Goal: Transaction & Acquisition: Purchase product/service

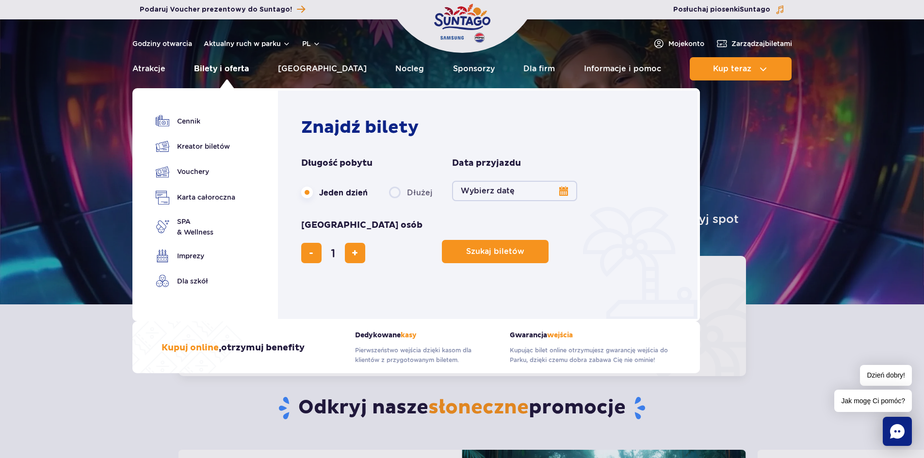
click at [213, 73] on link "Bilety i oferta" at bounding box center [221, 68] width 55 height 23
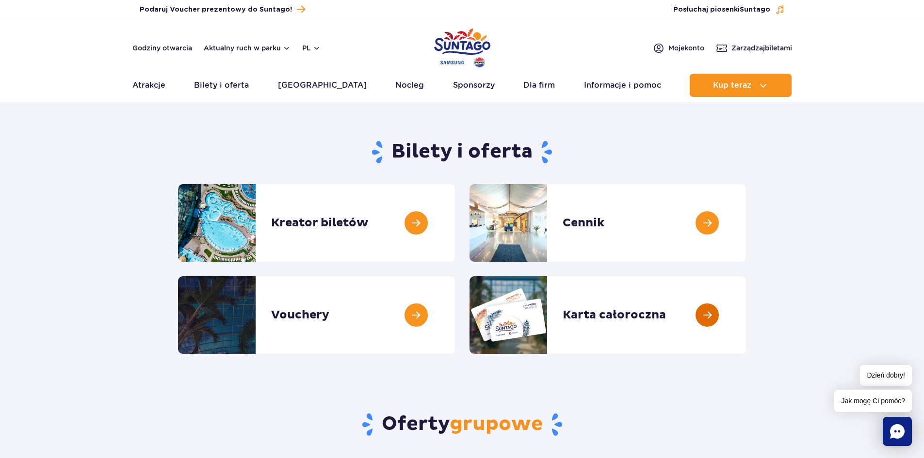
click at [746, 322] on link at bounding box center [746, 315] width 0 height 78
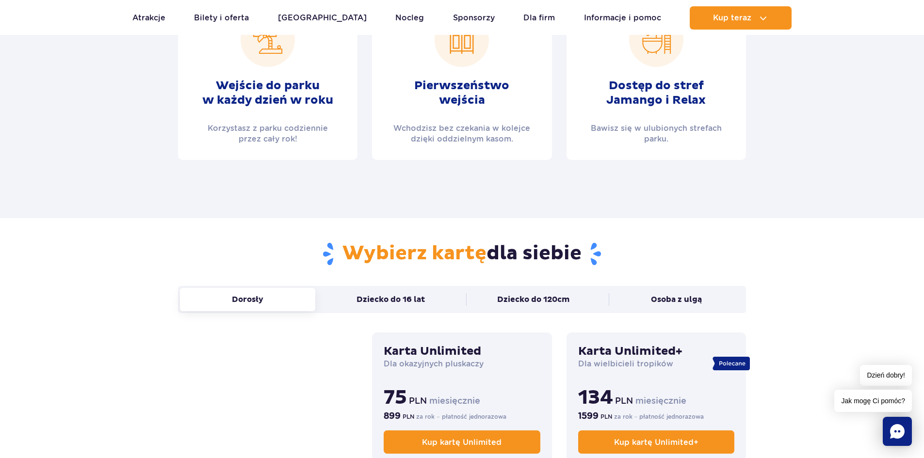
scroll to position [568, 0]
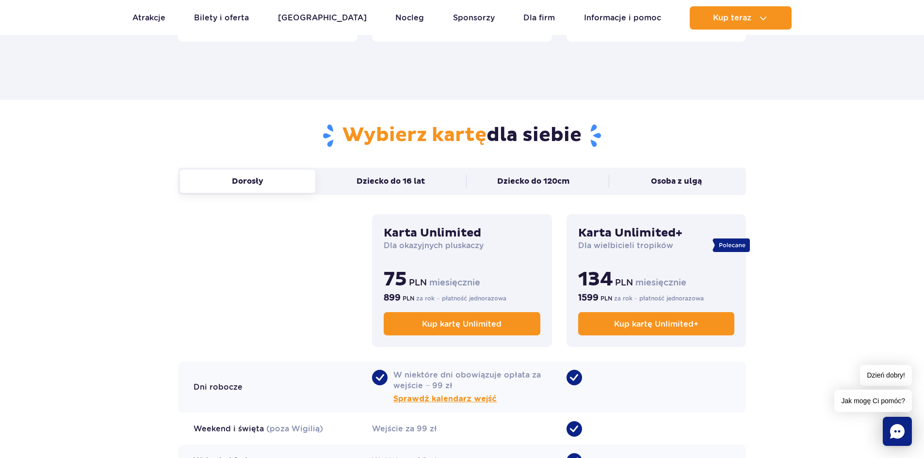
click at [662, 232] on h3 "Karta Unlimited+" at bounding box center [656, 233] width 156 height 15
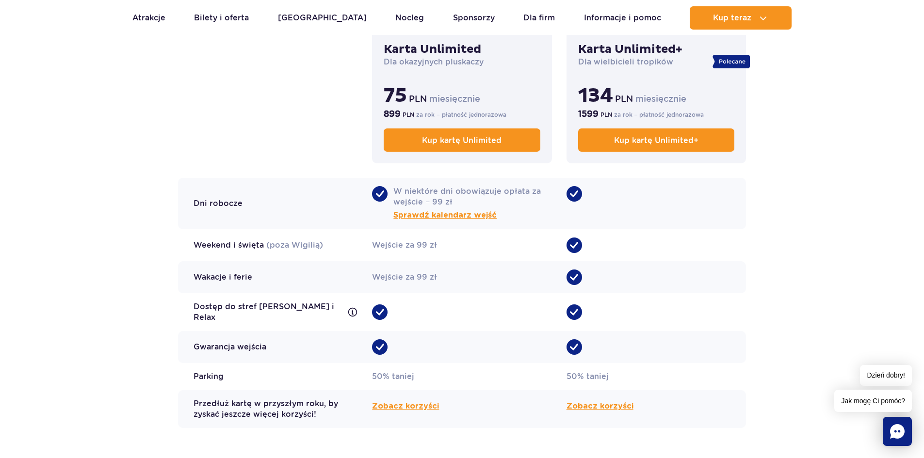
scroll to position [754, 0]
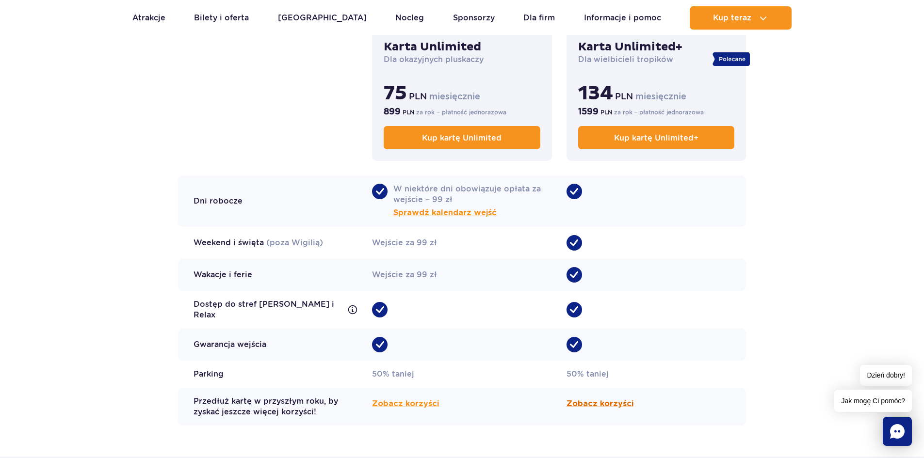
click at [615, 404] on span "Zobacz korzyści" at bounding box center [599, 404] width 67 height 12
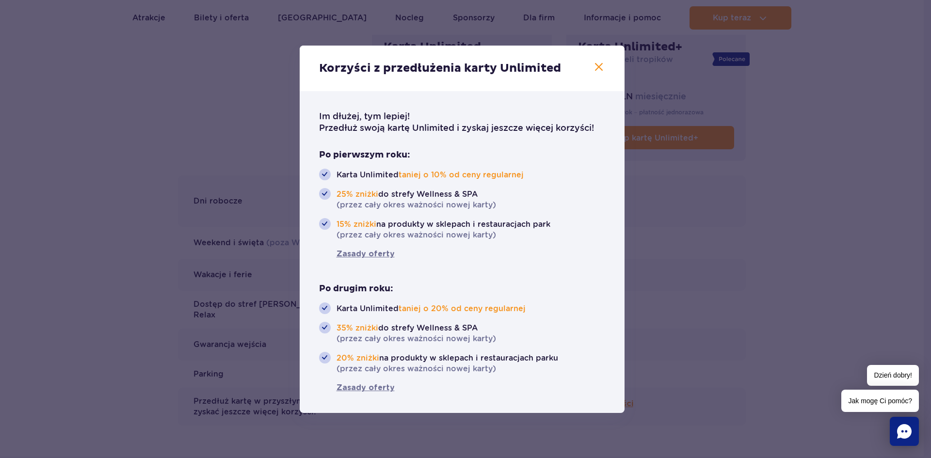
click at [594, 66] on icon "button" at bounding box center [599, 67] width 12 height 12
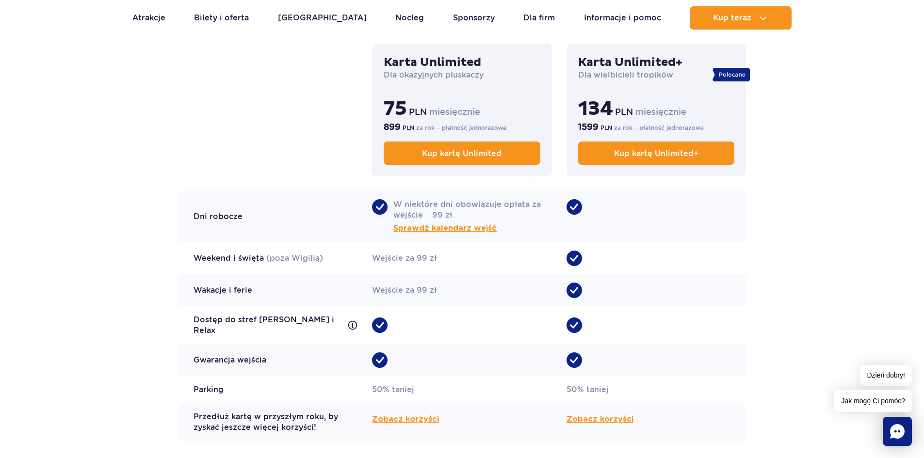
scroll to position [736, 0]
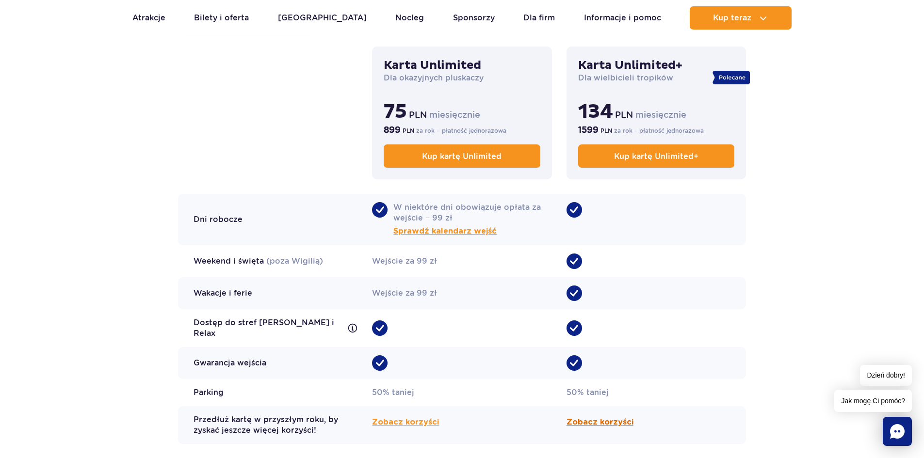
click at [603, 418] on span "Zobacz korzyści" at bounding box center [599, 423] width 67 height 12
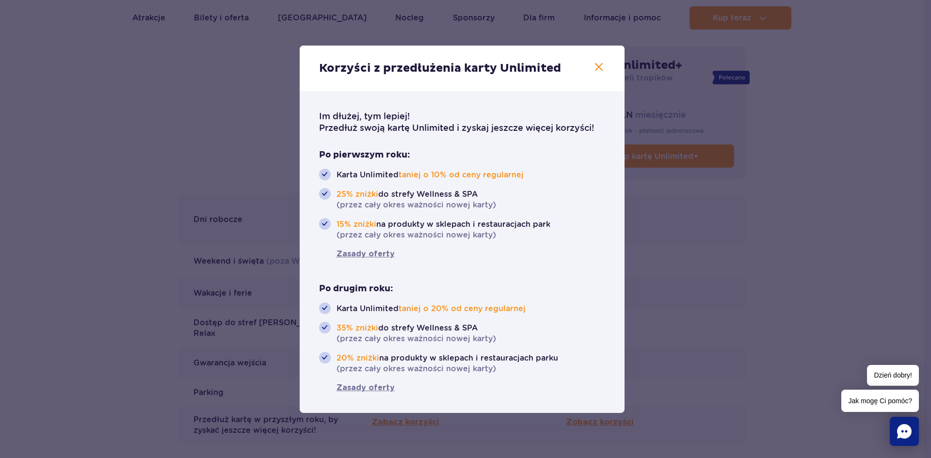
click at [596, 73] on button "button" at bounding box center [599, 67] width 13 height 13
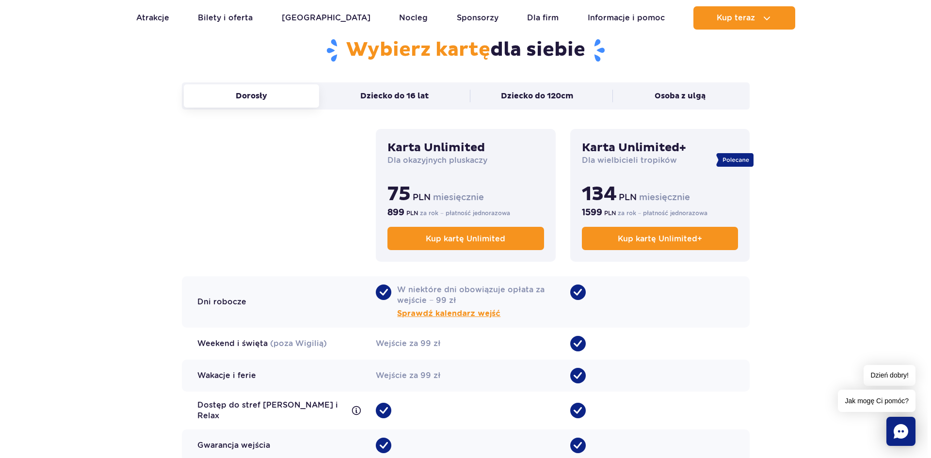
scroll to position [1055, 0]
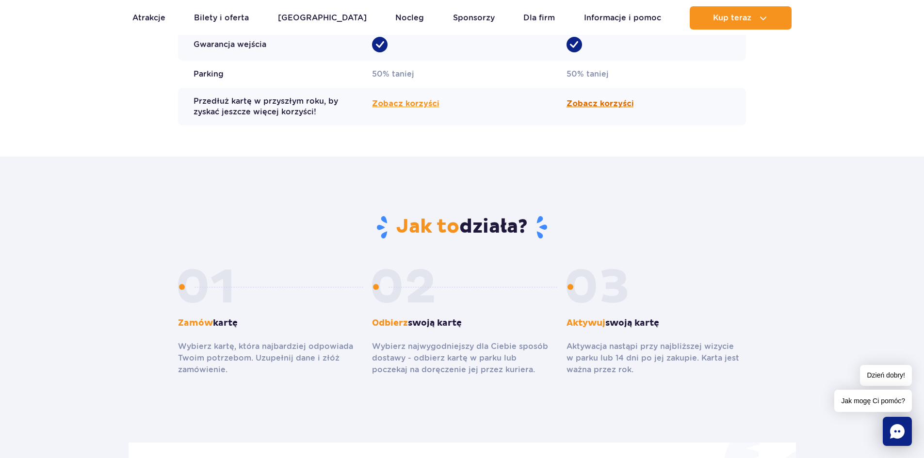
click at [602, 98] on span "Zobacz korzyści" at bounding box center [599, 104] width 67 height 12
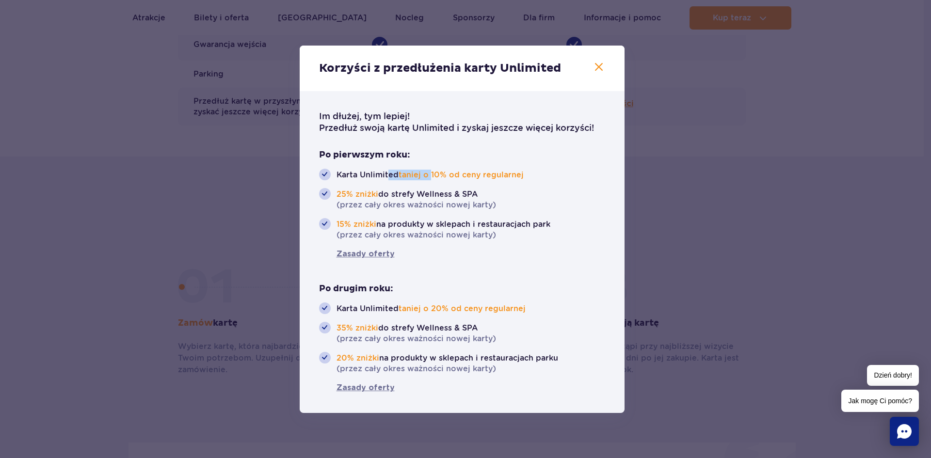
drag, startPoint x: 388, startPoint y: 177, endPoint x: 430, endPoint y: 177, distance: 41.7
click at [430, 177] on span "Karta Unlimited taniej o 10% od ceny regularnej" at bounding box center [430, 175] width 187 height 12
click at [476, 183] on ul "Karta Unlimited taniej o 10% od ceny regularnej 25% zniżki do strefy Wellness &…" at bounding box center [462, 205] width 286 height 72
click at [344, 256] on span "Zasady oferty" at bounding box center [357, 254] width 76 height 12
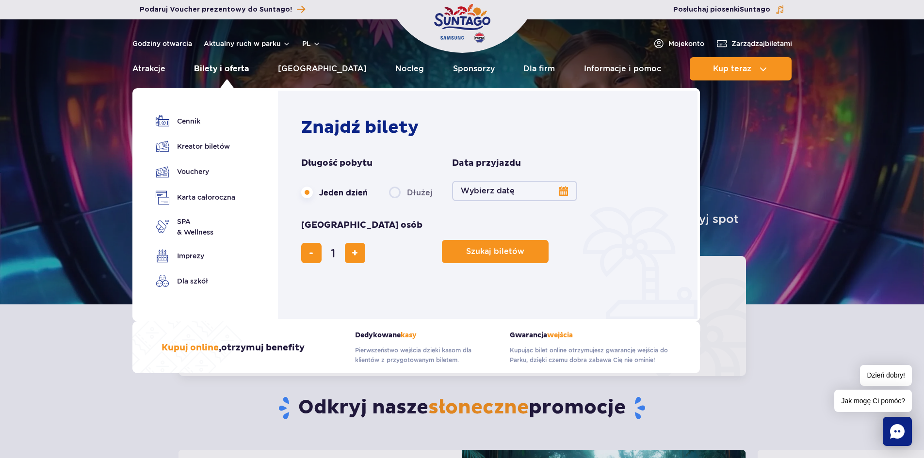
click at [235, 68] on link "Bilety i oferta" at bounding box center [221, 68] width 55 height 23
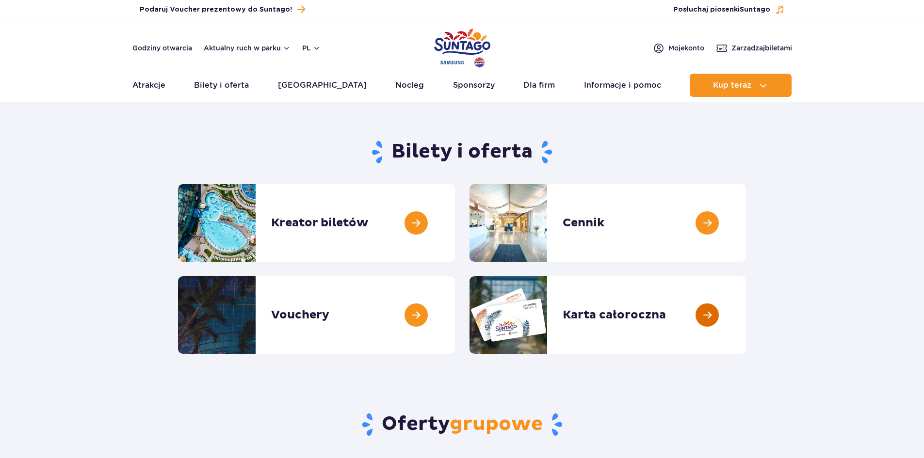
click at [746, 316] on link at bounding box center [746, 315] width 0 height 78
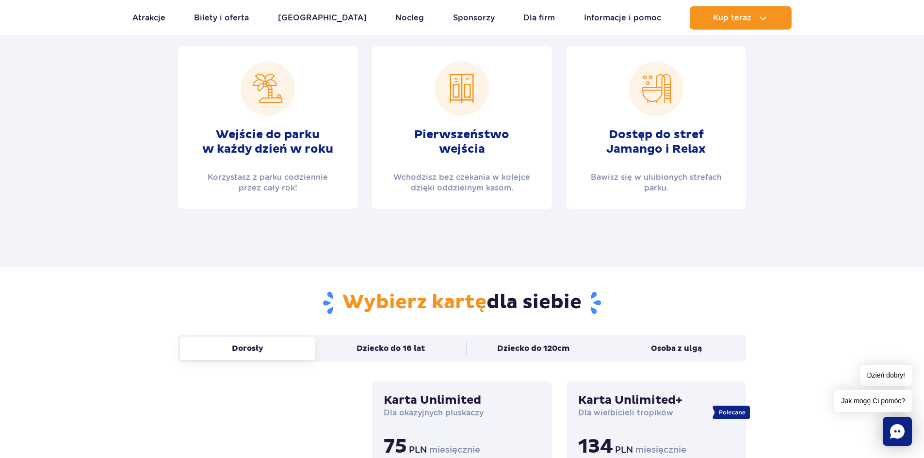
scroll to position [802, 0]
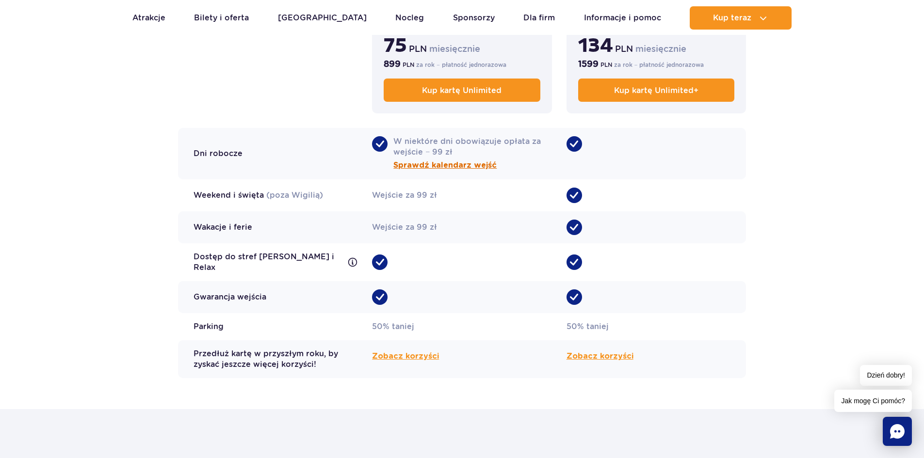
click at [468, 163] on span "Sprawdź kalendarz wejść" at bounding box center [444, 166] width 103 height 12
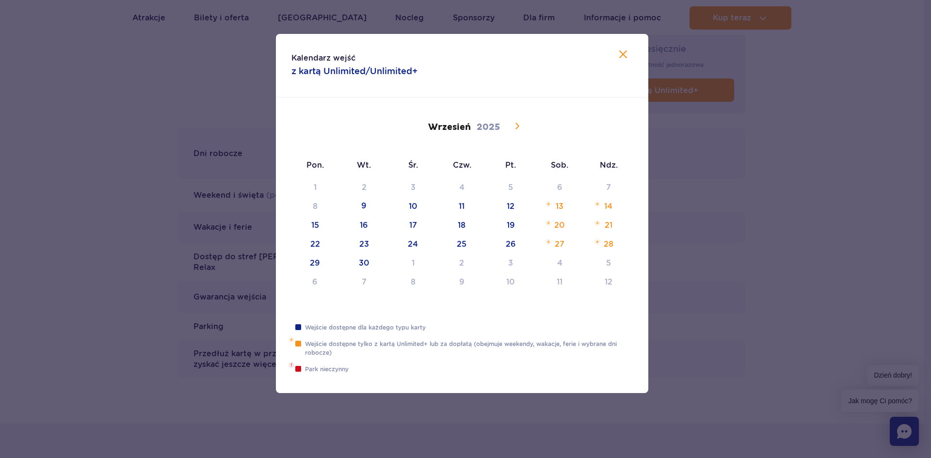
click at [518, 126] on icon at bounding box center [517, 126] width 4 height 6
click at [408, 127] on icon at bounding box center [407, 126] width 12 height 12
click at [408, 127] on div "Październik 2025" at bounding box center [462, 126] width 126 height 16
click at [408, 127] on div "Wrzesień 2025" at bounding box center [462, 126] width 126 height 16
click at [519, 126] on icon at bounding box center [517, 126] width 12 height 12
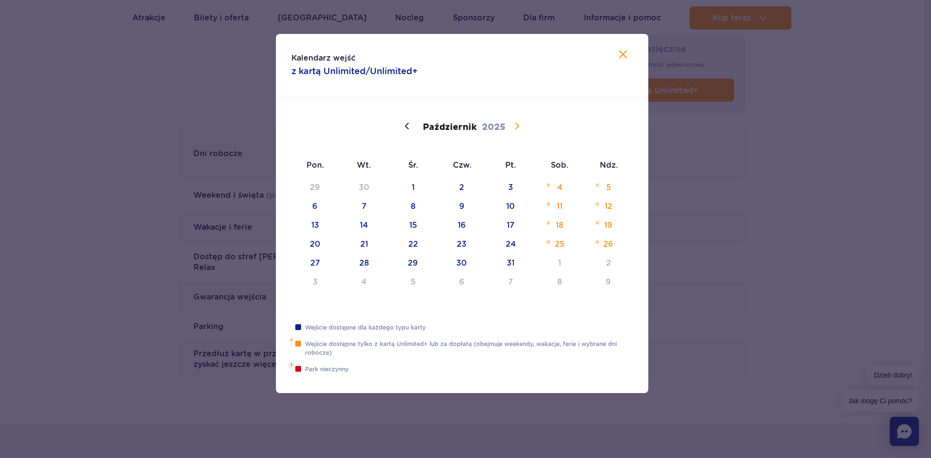
click at [519, 126] on icon at bounding box center [517, 126] width 12 height 12
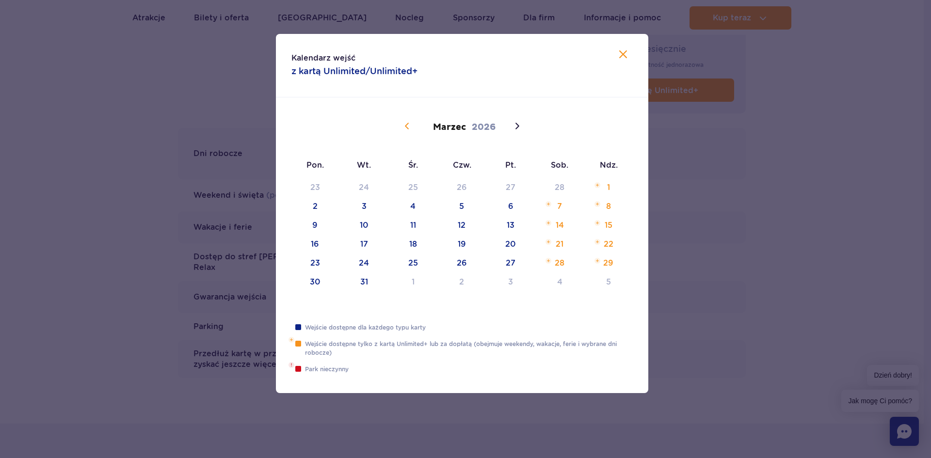
click at [406, 125] on icon at bounding box center [407, 126] width 12 height 12
click at [514, 128] on icon at bounding box center [517, 126] width 12 height 12
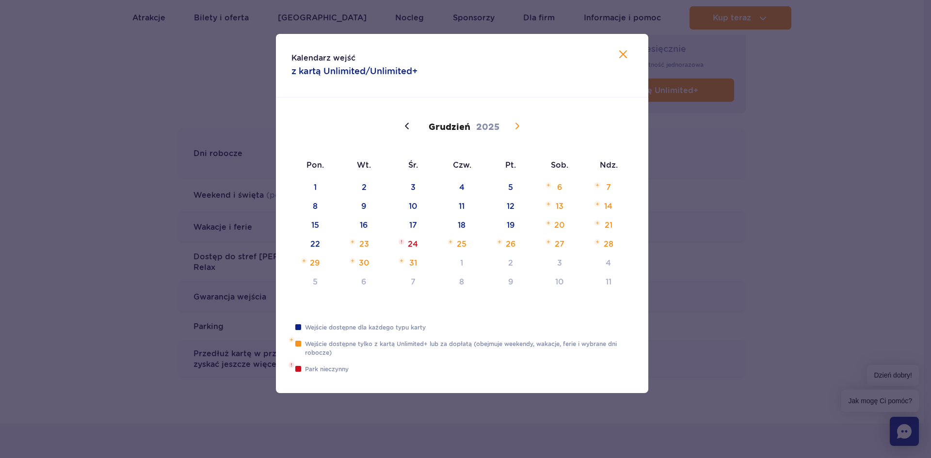
click at [514, 129] on icon at bounding box center [517, 126] width 12 height 12
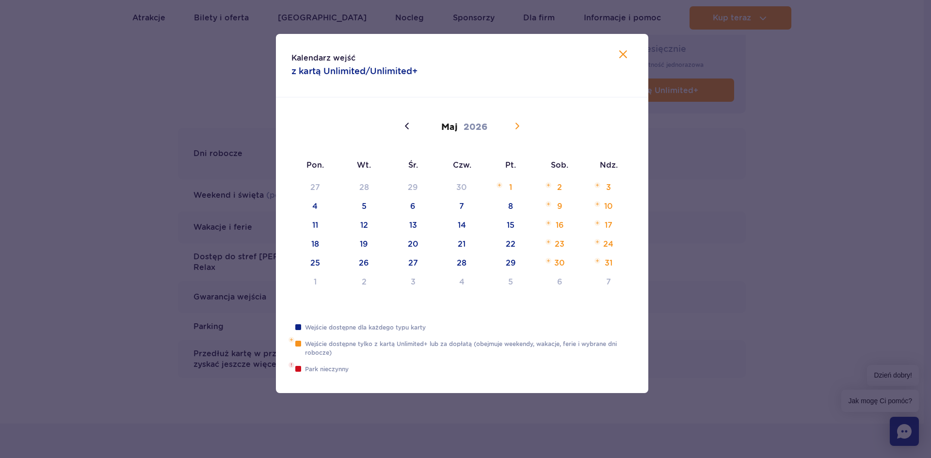
click at [514, 129] on icon at bounding box center [517, 126] width 12 height 12
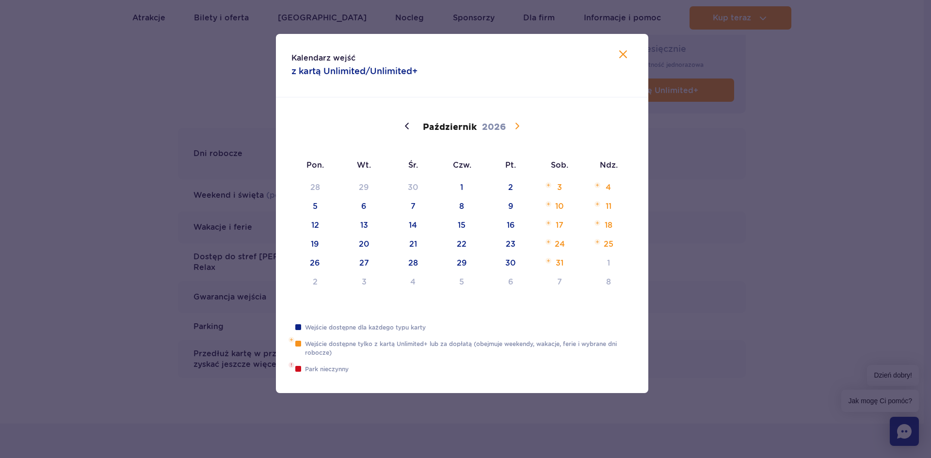
click at [514, 129] on icon at bounding box center [517, 126] width 12 height 12
click at [514, 129] on div "Grudzień 2026" at bounding box center [465, 126] width 101 height 16
click at [401, 126] on span at bounding box center [407, 126] width 16 height 16
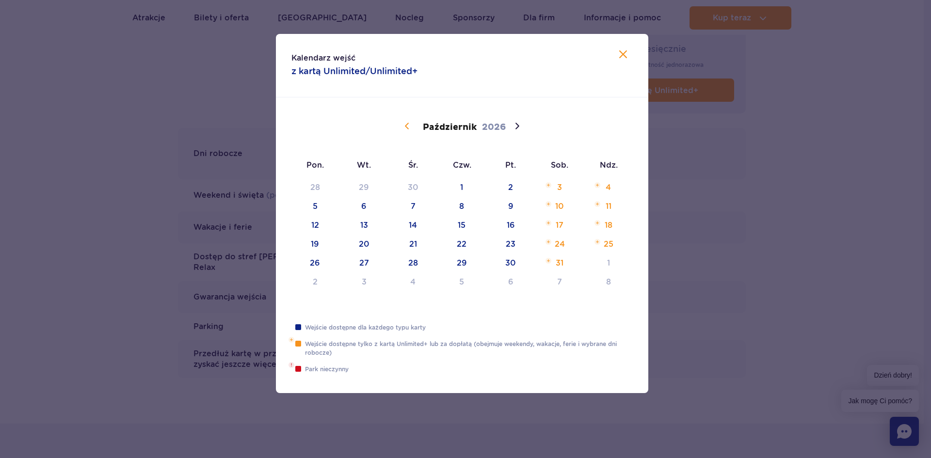
click at [401, 126] on span at bounding box center [407, 126] width 16 height 16
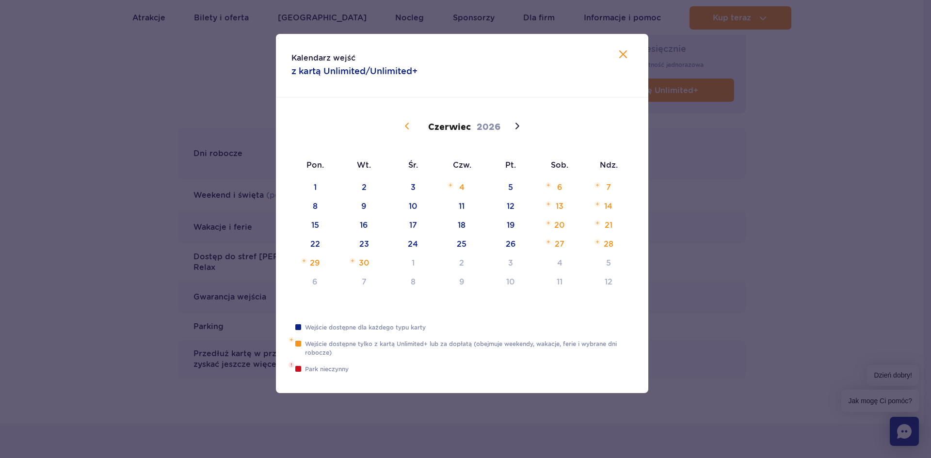
click at [401, 126] on span at bounding box center [407, 126] width 16 height 16
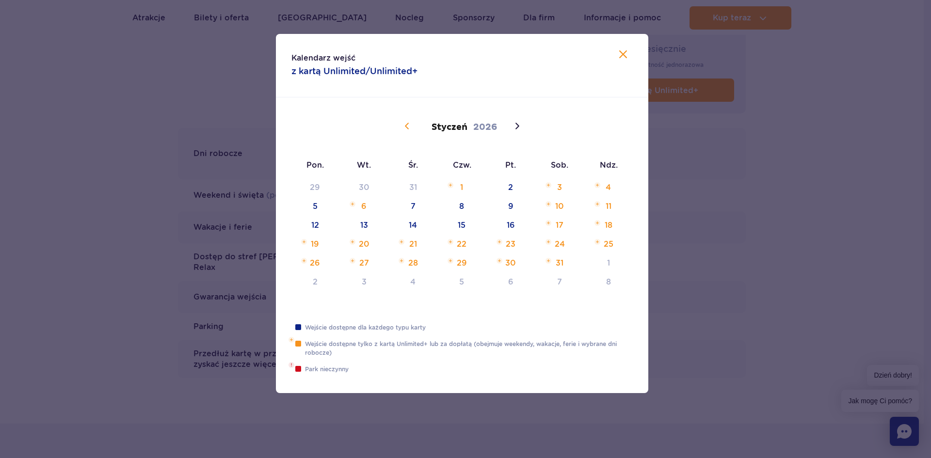
type input "2025"
click at [401, 126] on span at bounding box center [407, 126] width 16 height 16
click at [626, 56] on icon at bounding box center [623, 54] width 12 height 12
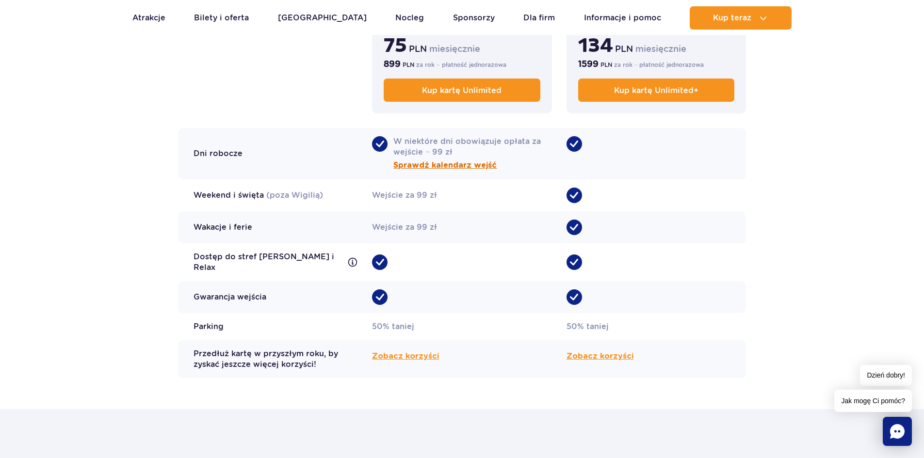
click at [443, 165] on span "Sprawdź kalendarz wejść" at bounding box center [444, 166] width 103 height 12
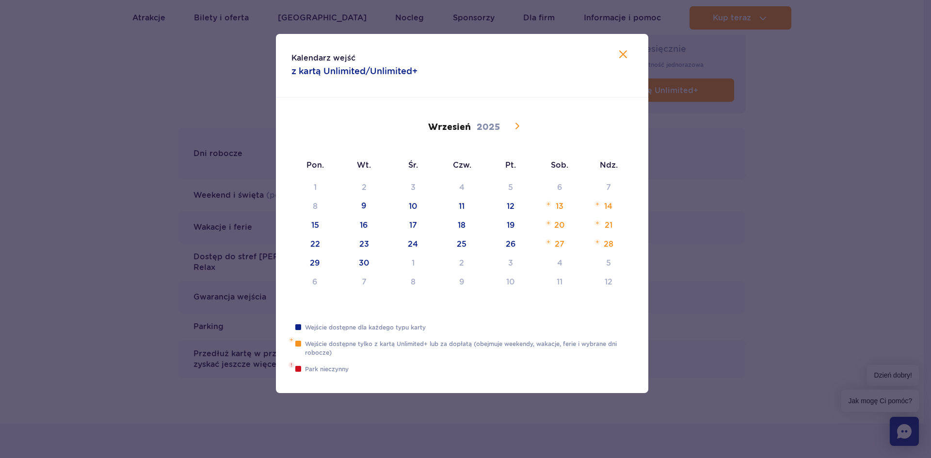
click at [513, 126] on icon at bounding box center [517, 126] width 12 height 12
click at [615, 50] on div "Kalendarz wejść z kartą Unlimited/Unlimited+" at bounding box center [462, 66] width 372 height 64
click at [623, 53] on icon at bounding box center [623, 54] width 8 height 8
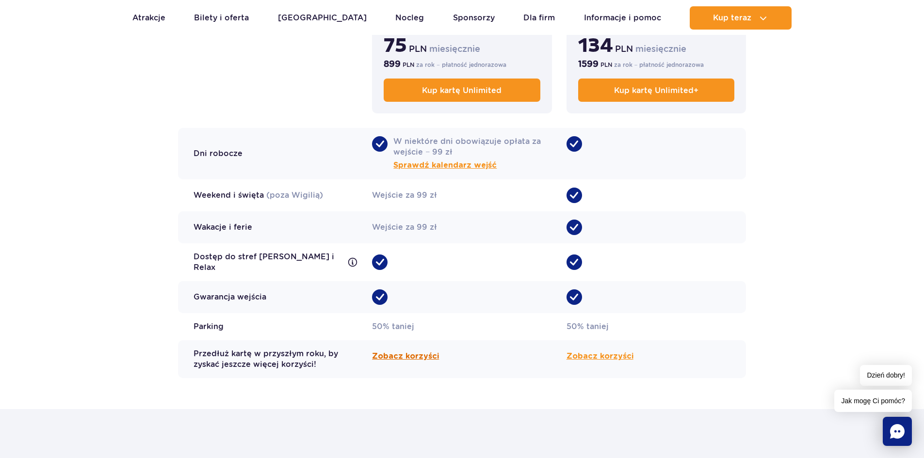
click at [405, 356] on span "Zobacz korzyści" at bounding box center [405, 357] width 67 height 12
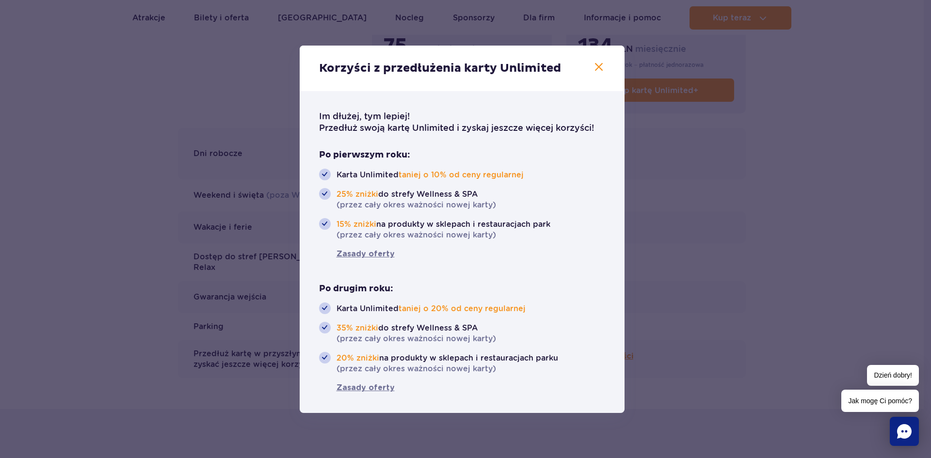
click at [597, 65] on icon "button" at bounding box center [599, 67] width 8 height 8
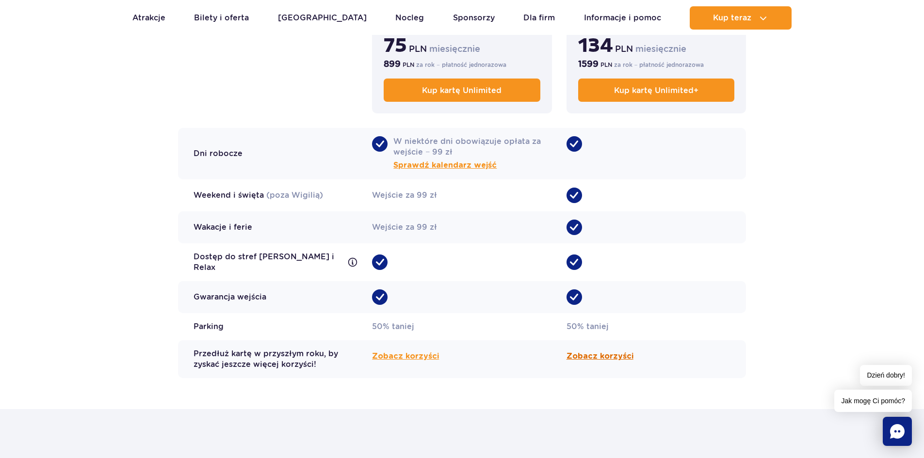
click at [590, 353] on span "Zobacz korzyści" at bounding box center [599, 357] width 67 height 12
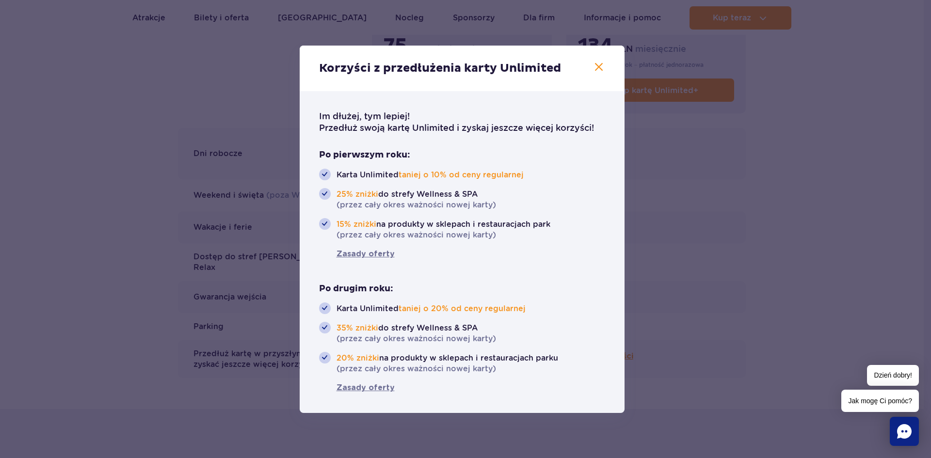
click at [601, 74] on button "button" at bounding box center [599, 67] width 13 height 13
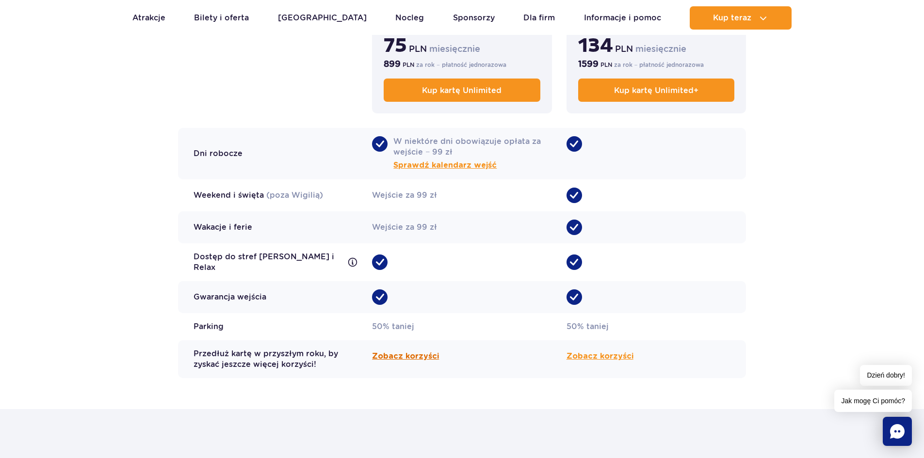
click at [418, 353] on span "Zobacz korzyści" at bounding box center [405, 357] width 67 height 12
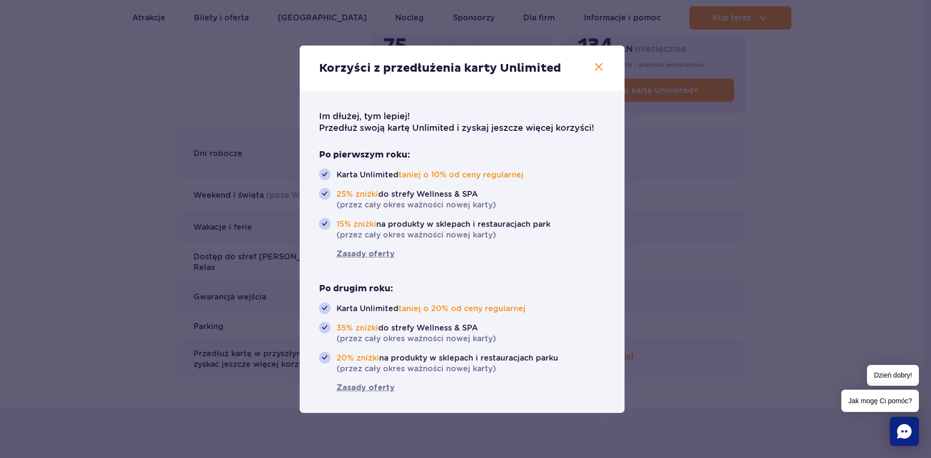
click at [607, 65] on header "Korzyści z przedłużenia karty Unlimited" at bounding box center [462, 69] width 325 height 46
click at [597, 70] on icon "button" at bounding box center [599, 67] width 12 height 12
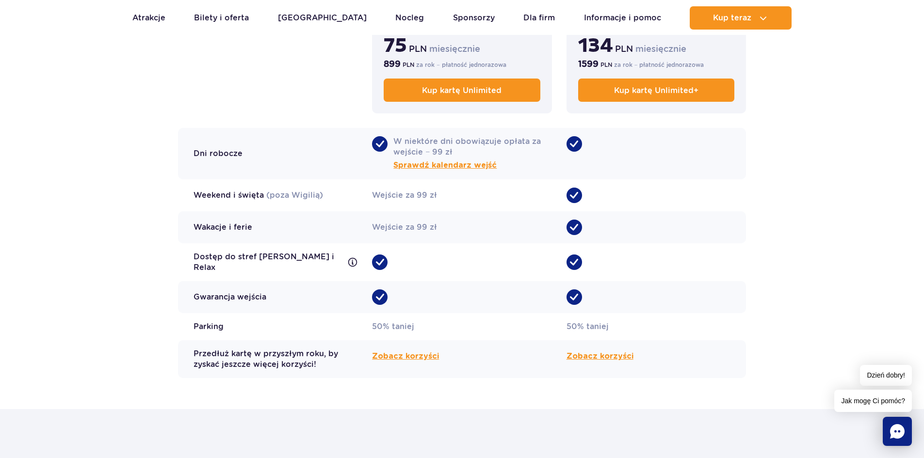
scroll to position [1604, 0]
